Goal: Information Seeking & Learning: Learn about a topic

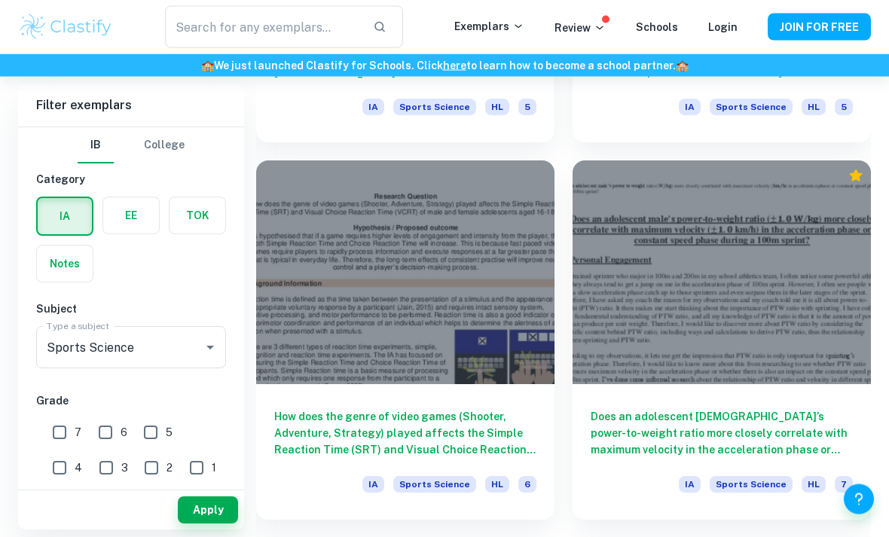
scroll to position [2539, 0]
click at [754, 332] on div at bounding box center [722, 272] width 298 height 224
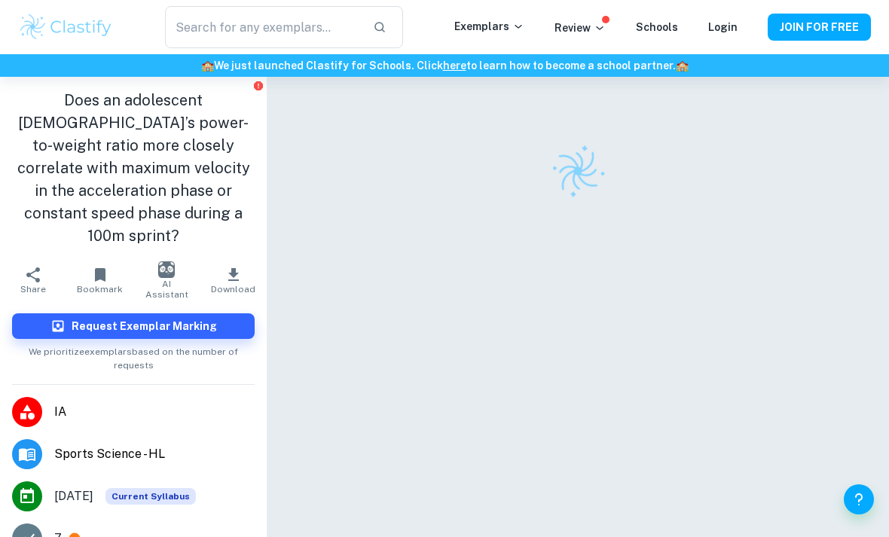
scroll to position [41, 0]
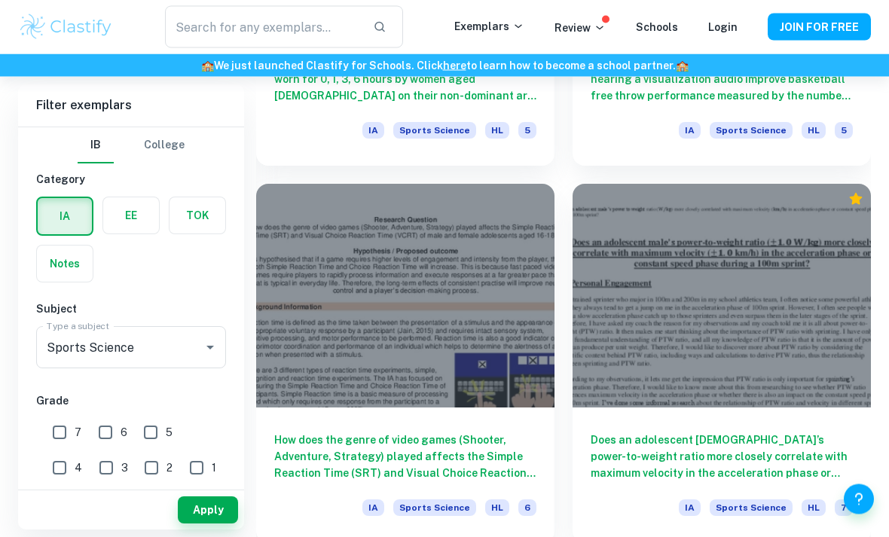
scroll to position [2516, 0]
click at [295, 454] on h6 "How does the genre of video games (Shooter, Adventure, Strategy) played affects…" at bounding box center [405, 456] width 262 height 50
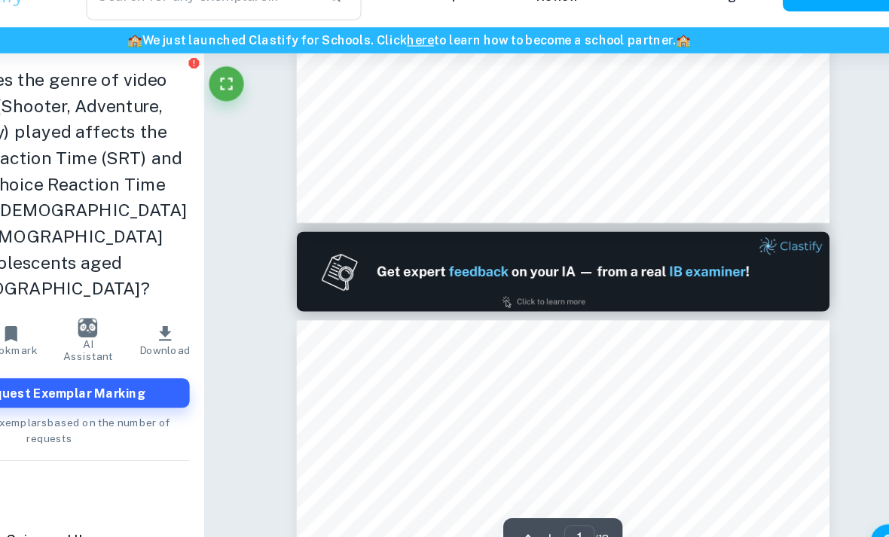
scroll to position [521, 0]
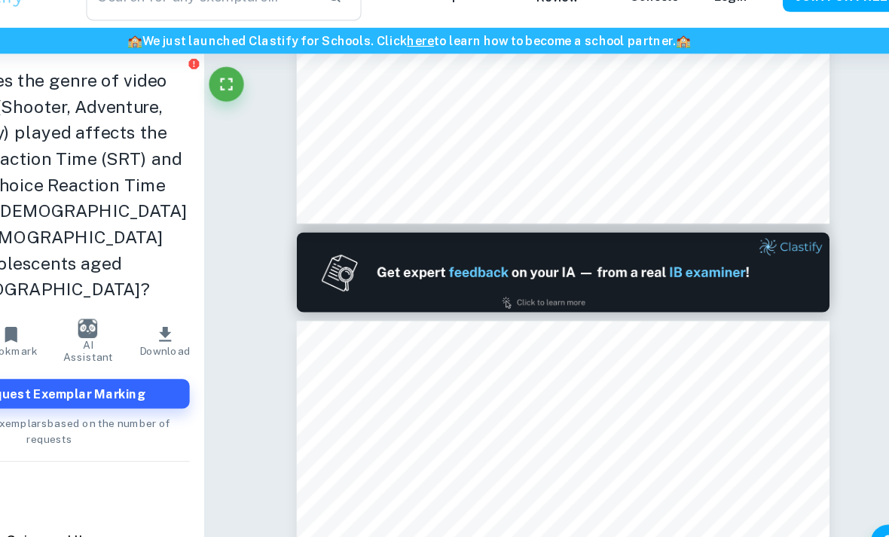
click at [555, 20] on div "​ Exemplars Review Schools Login JOIN FOR FREE" at bounding box center [444, 27] width 889 height 54
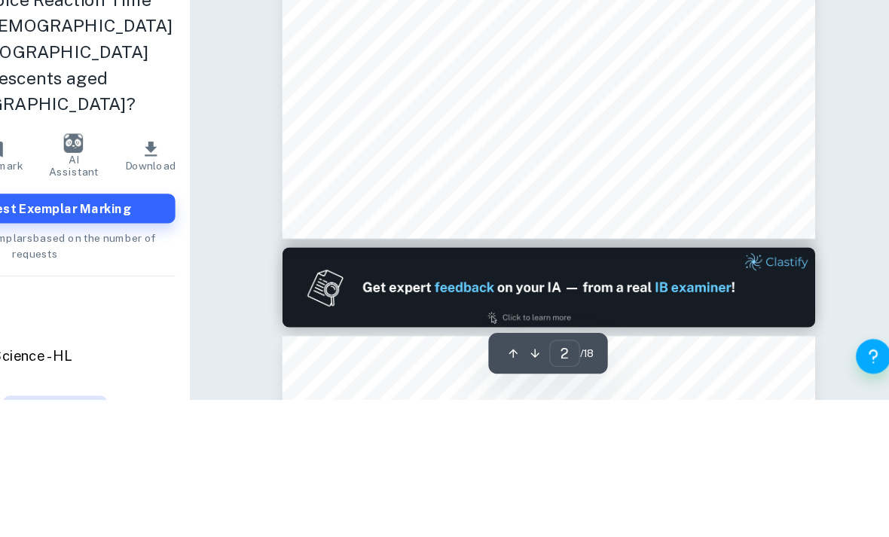
scroll to position [557, 8]
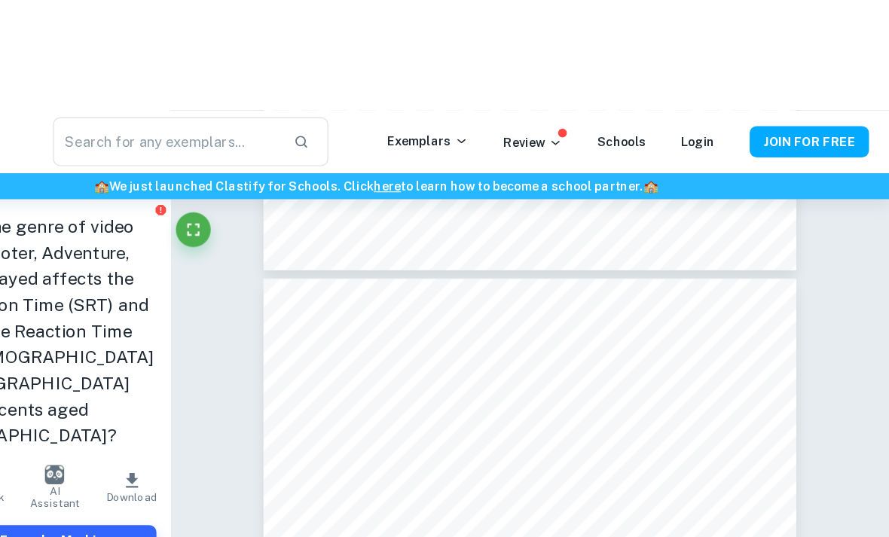
type input "3"
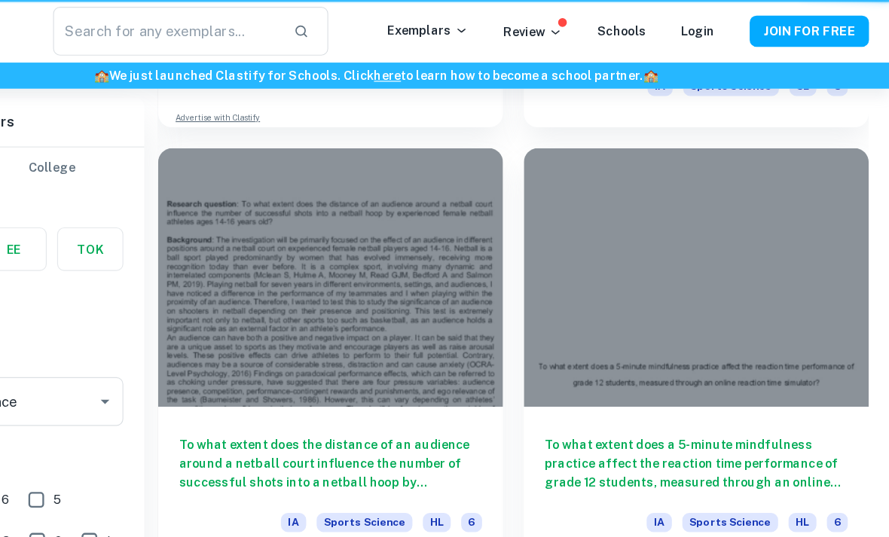
scroll to position [2564, 0]
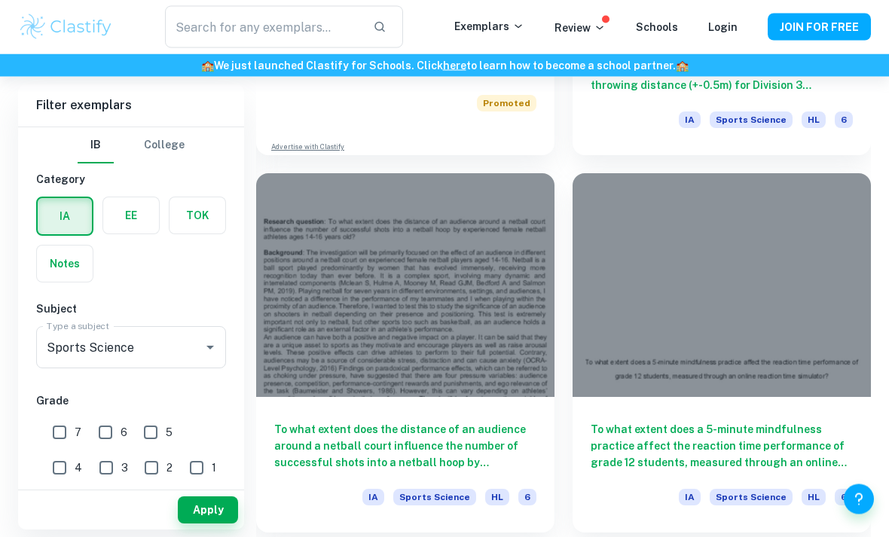
scroll to position [1016, 0]
click at [815, 229] on div at bounding box center [722, 285] width 298 height 224
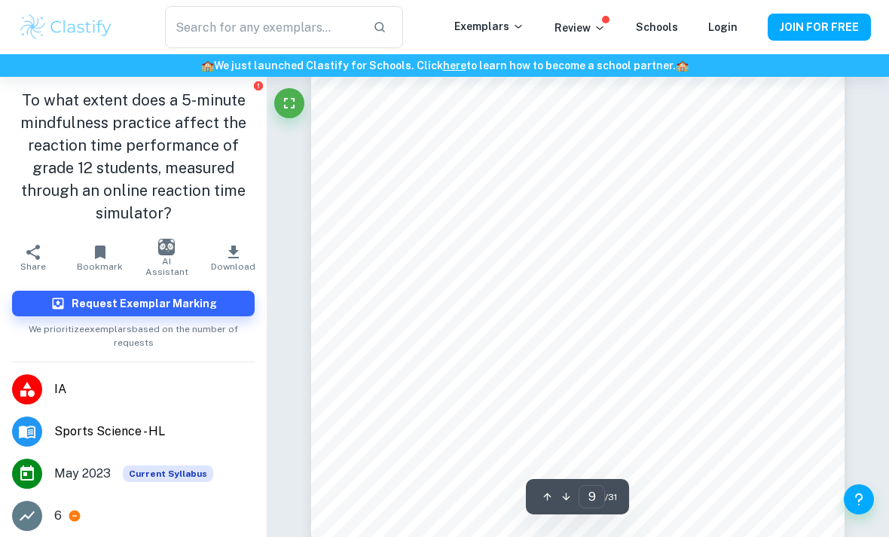
scroll to position [6067, 0]
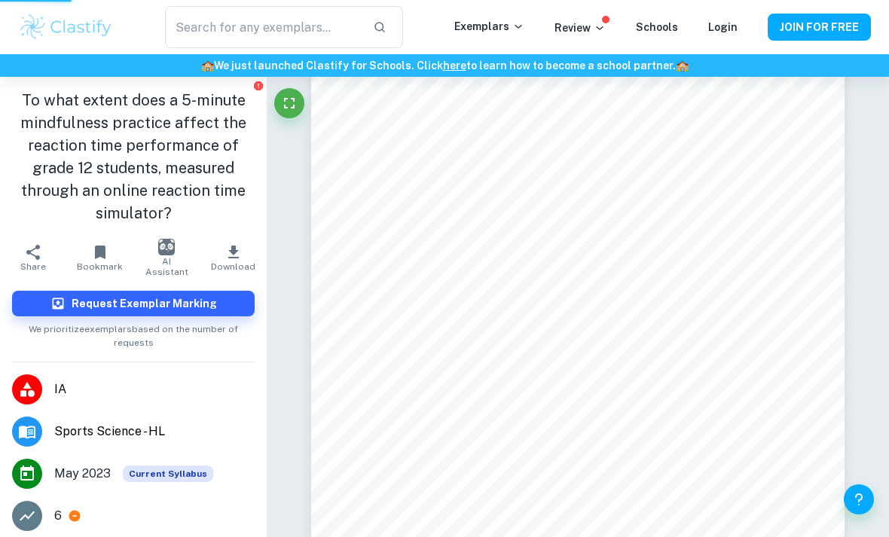
type input "2"
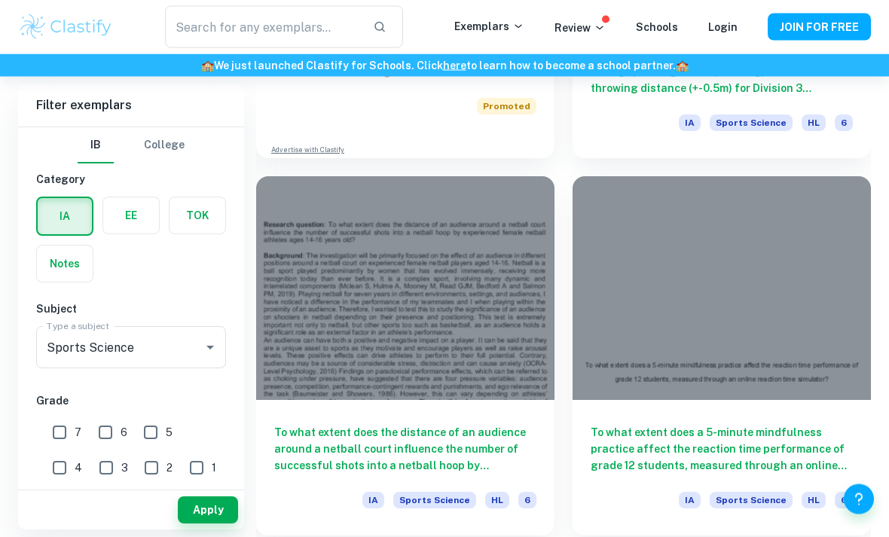
scroll to position [1012, 0]
click at [478, 316] on div at bounding box center [405, 289] width 298 height 224
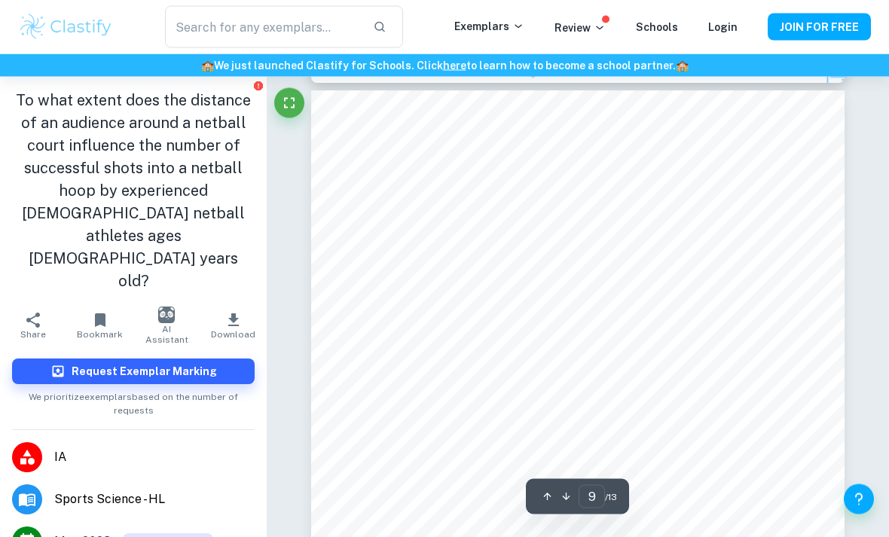
scroll to position [5846, 0]
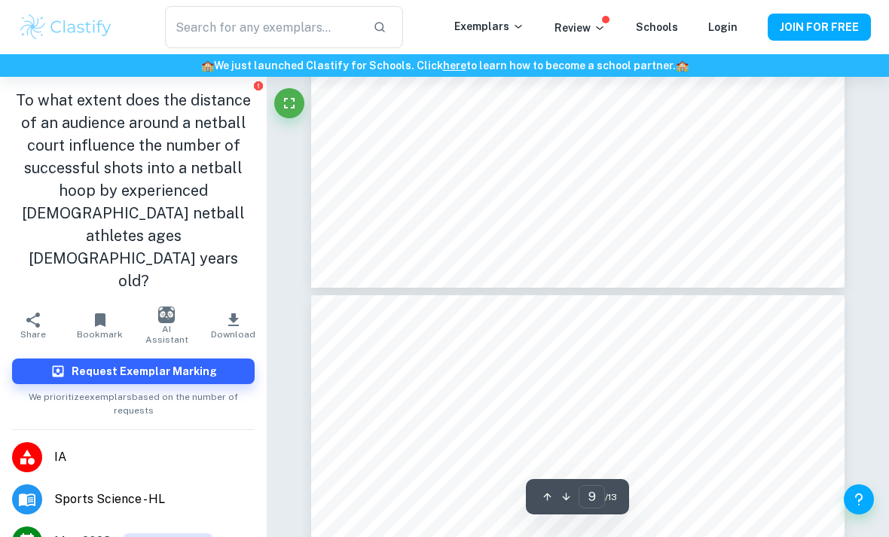
type input "10"
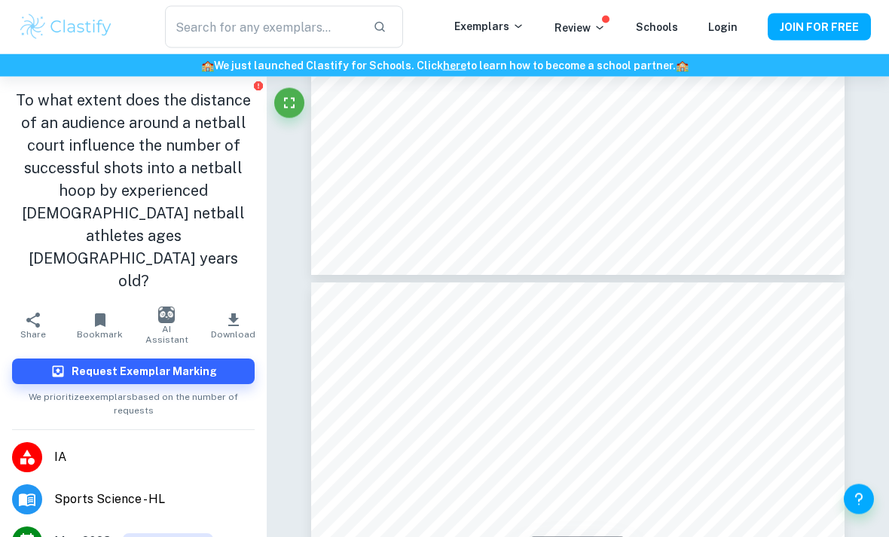
scroll to position [6352, 0]
click at [870, 15] on link "JOIN FOR FREE" at bounding box center [819, 27] width 103 height 27
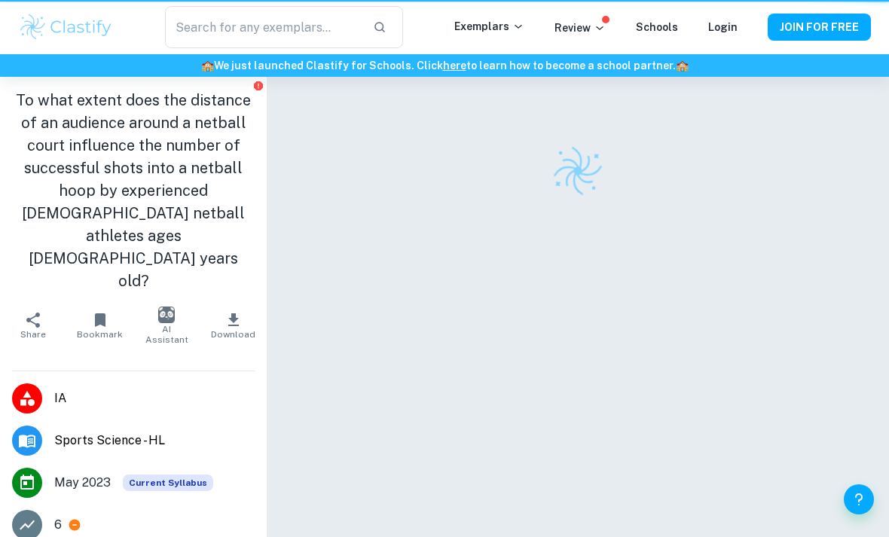
scroll to position [90, 0]
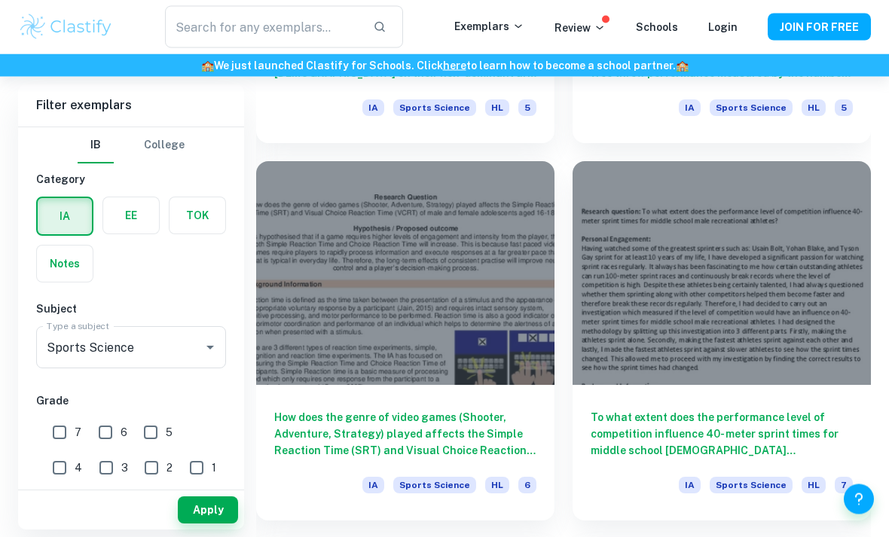
scroll to position [2161, 0]
click at [763, 410] on h6 "To what extent does the performance level of competition influence 40- meter sp…" at bounding box center [722, 433] width 262 height 50
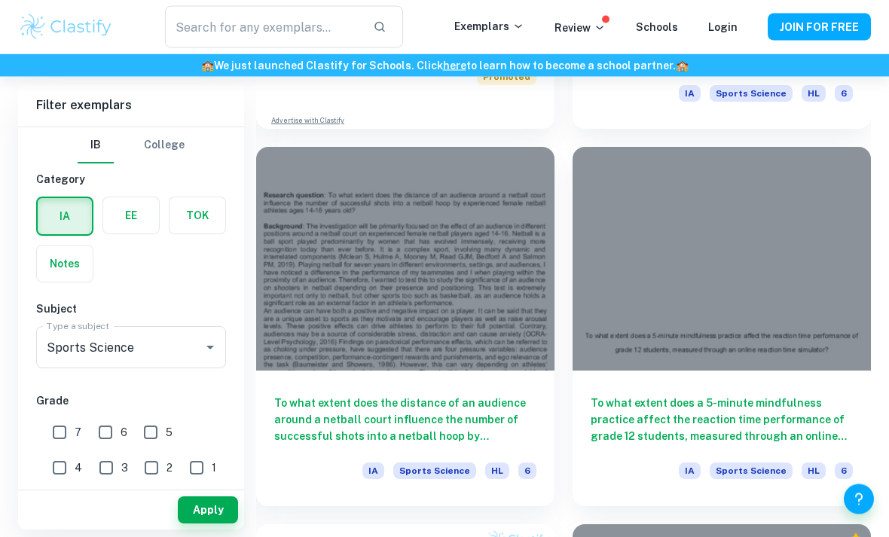
scroll to position [1042, 0]
click at [494, 179] on div at bounding box center [405, 259] width 298 height 224
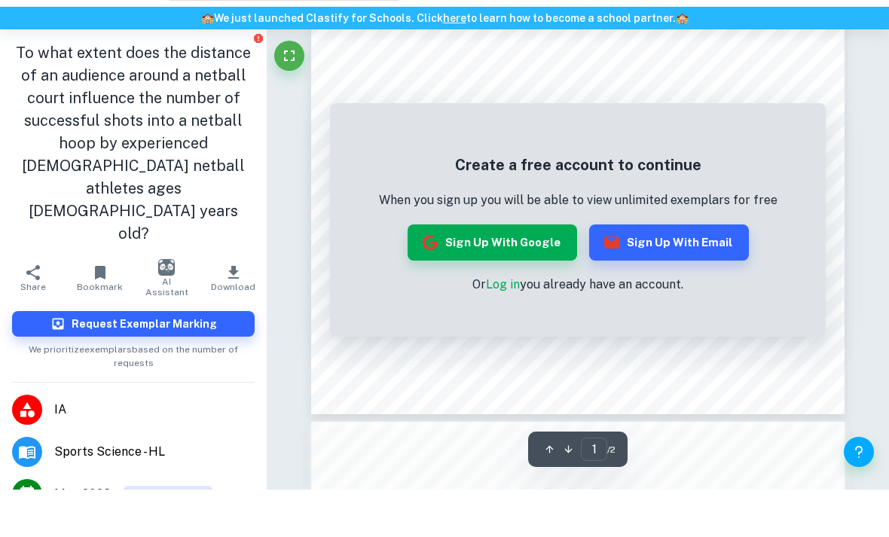
scroll to position [368, 0]
